Goal: Task Accomplishment & Management: Use online tool/utility

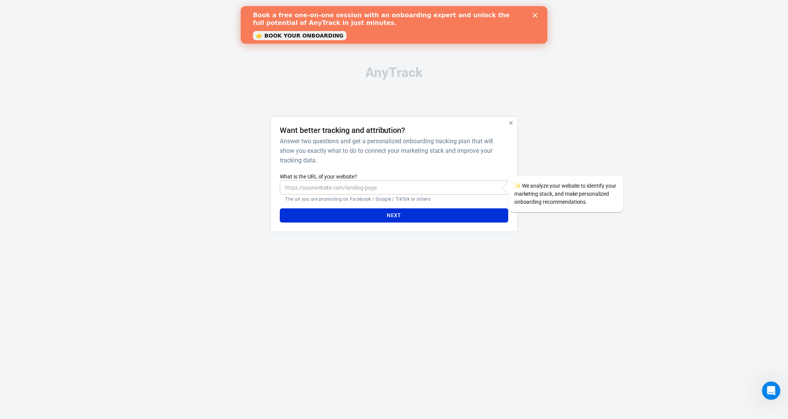
click at [431, 192] on input "What is the URL of your website?" at bounding box center [394, 187] width 228 height 14
type input "[DOMAIN_NAME]"
click at [377, 212] on button "Next" at bounding box center [394, 215] width 228 height 14
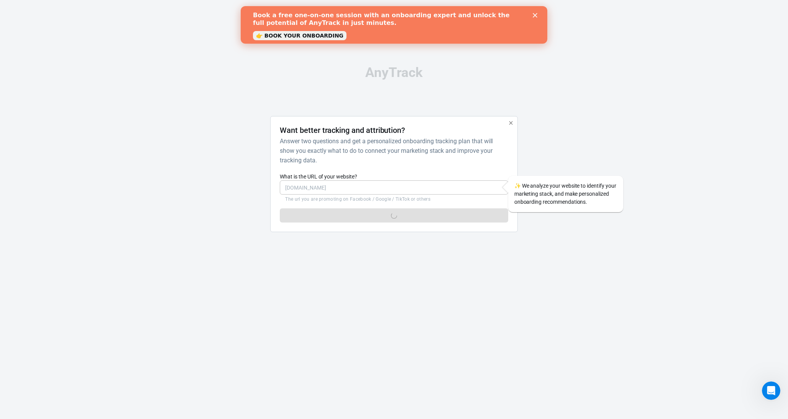
click at [533, 14] on icon "Close" at bounding box center [534, 15] width 5 height 5
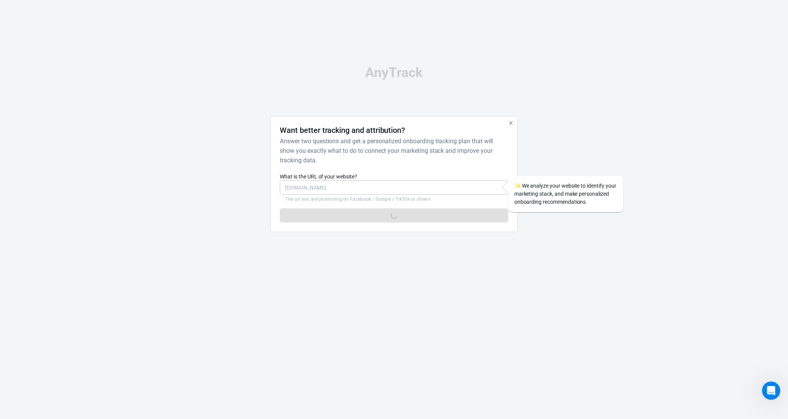
click at [592, 167] on div "AnyTrack Want better tracking and attribution? Answer two questions and get a p…" at bounding box center [394, 152] width 788 height 304
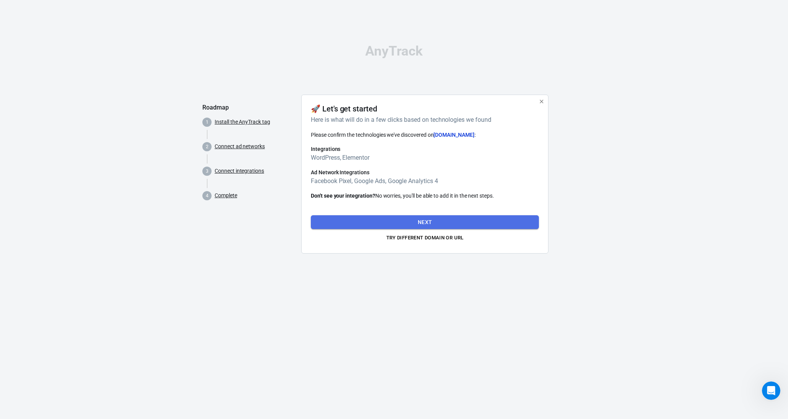
click at [398, 222] on button "Next" at bounding box center [425, 222] width 228 height 14
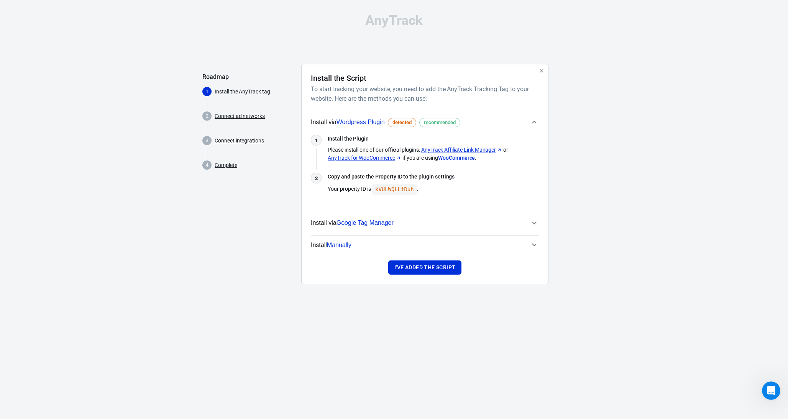
click at [488, 221] on span "Install via Google Tag Manager" at bounding box center [420, 223] width 219 height 10
